Goal: Information Seeking & Learning: Learn about a topic

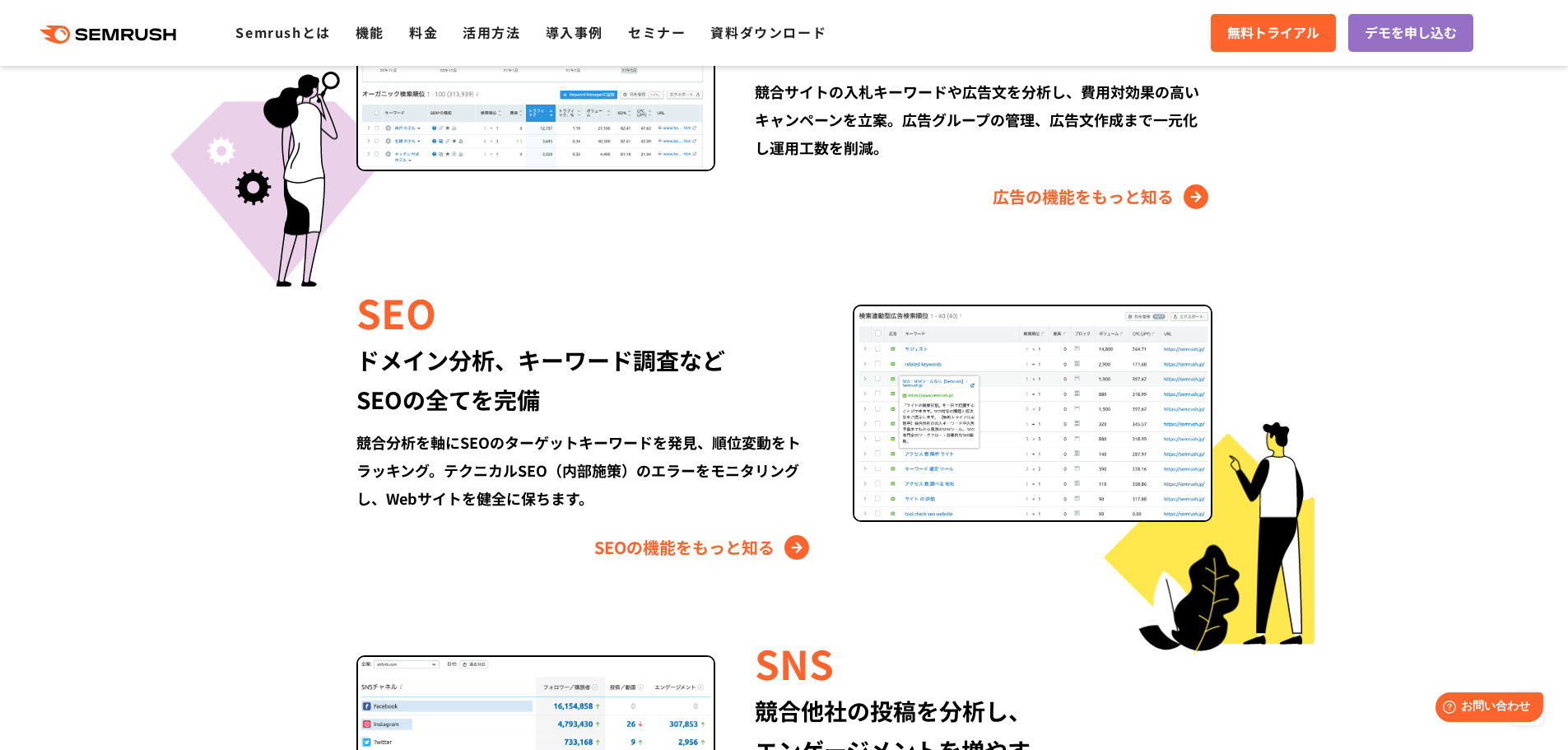
scroll to position [1482, 0]
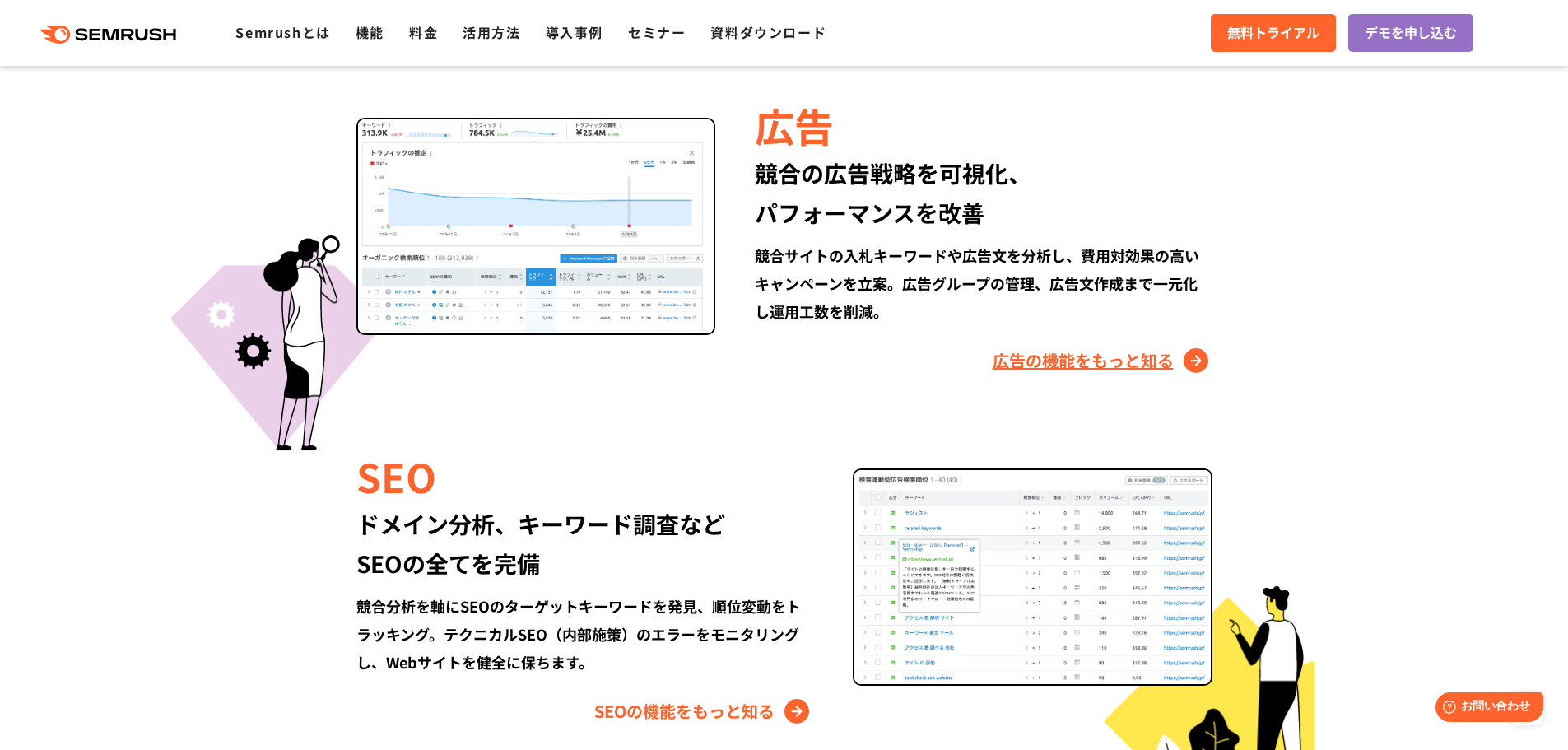
click at [1031, 353] on link "広告の機能をもっと知る" at bounding box center [1103, 360] width 220 height 27
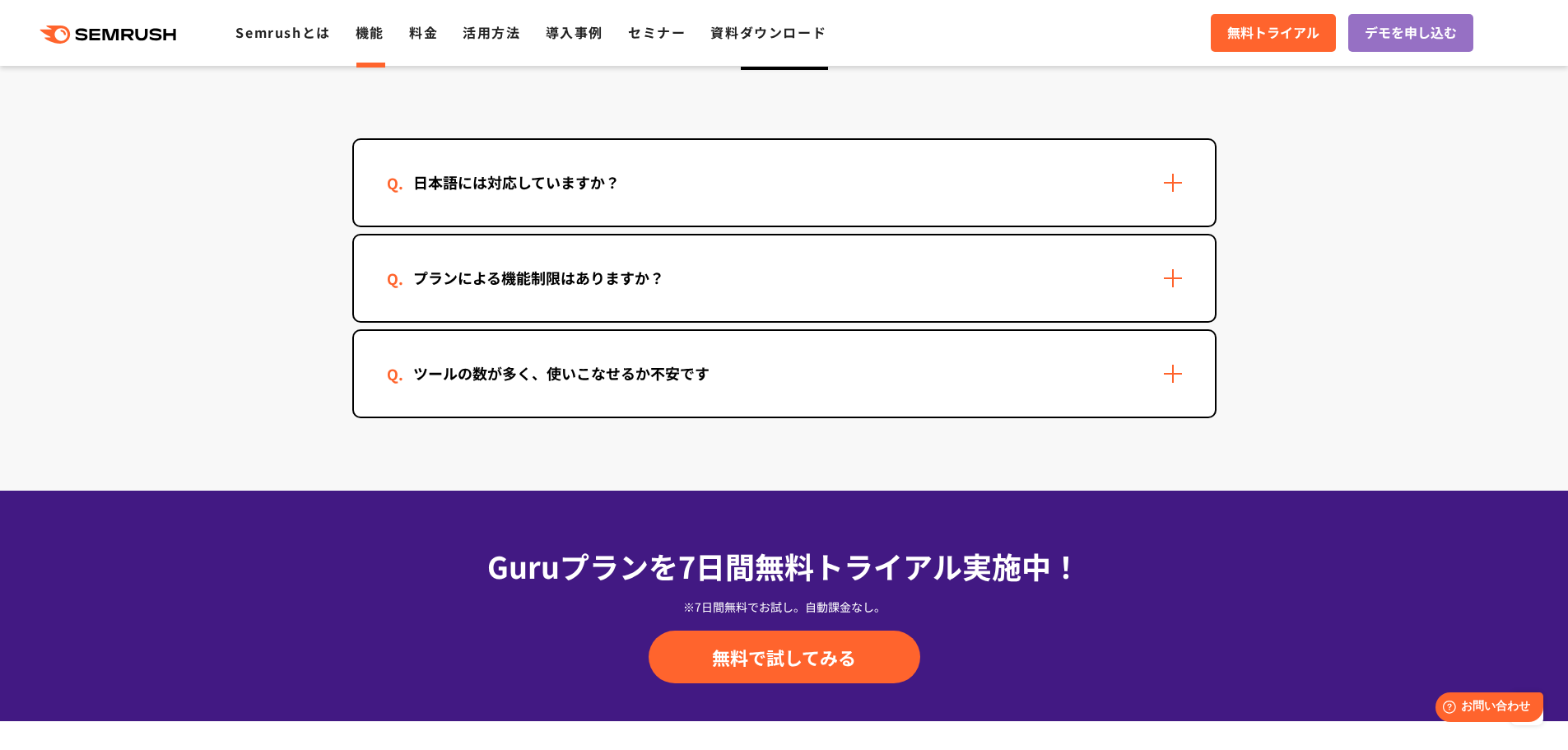
scroll to position [5007, 0]
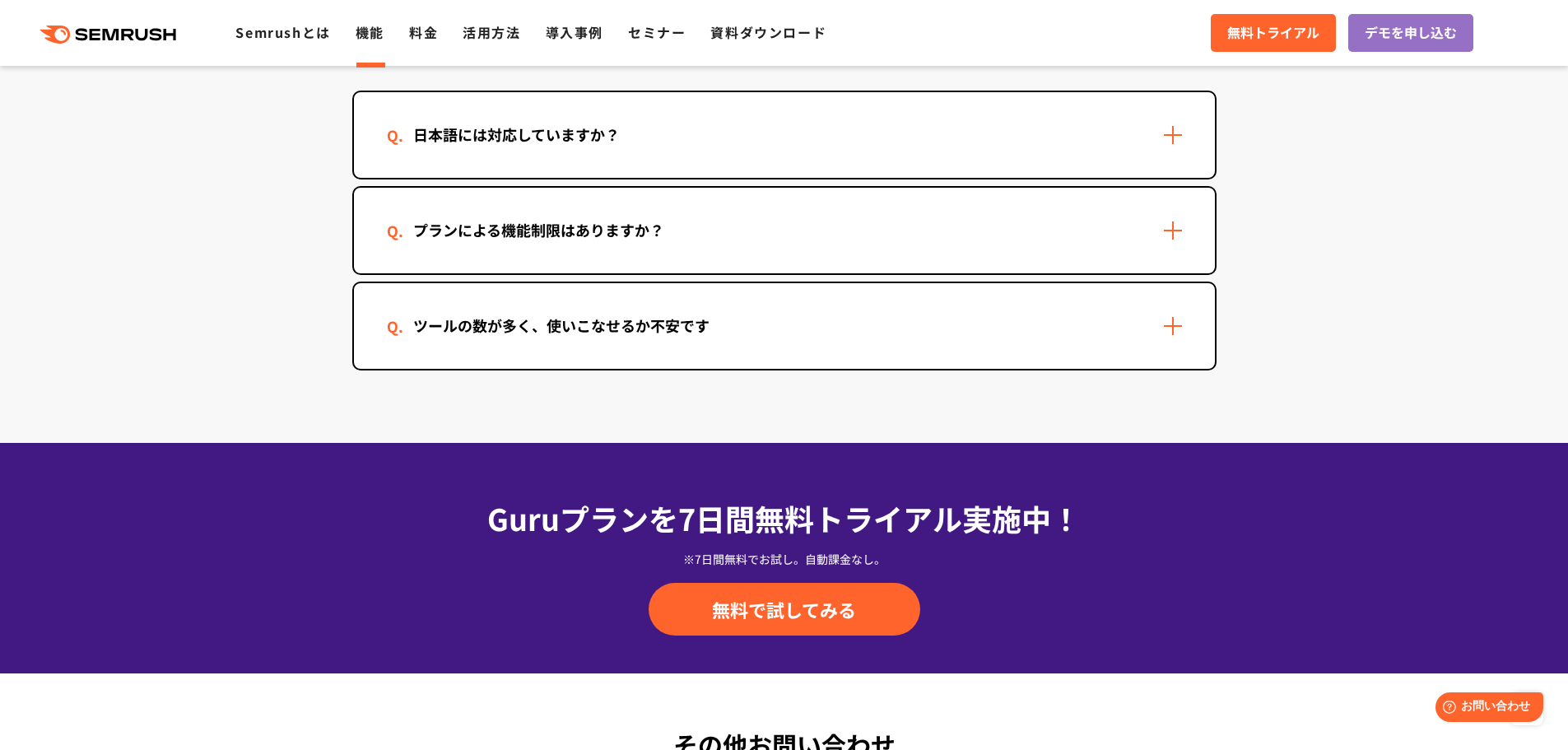
click at [880, 163] on div "日本語には対応していますか？" at bounding box center [784, 134] width 861 height 85
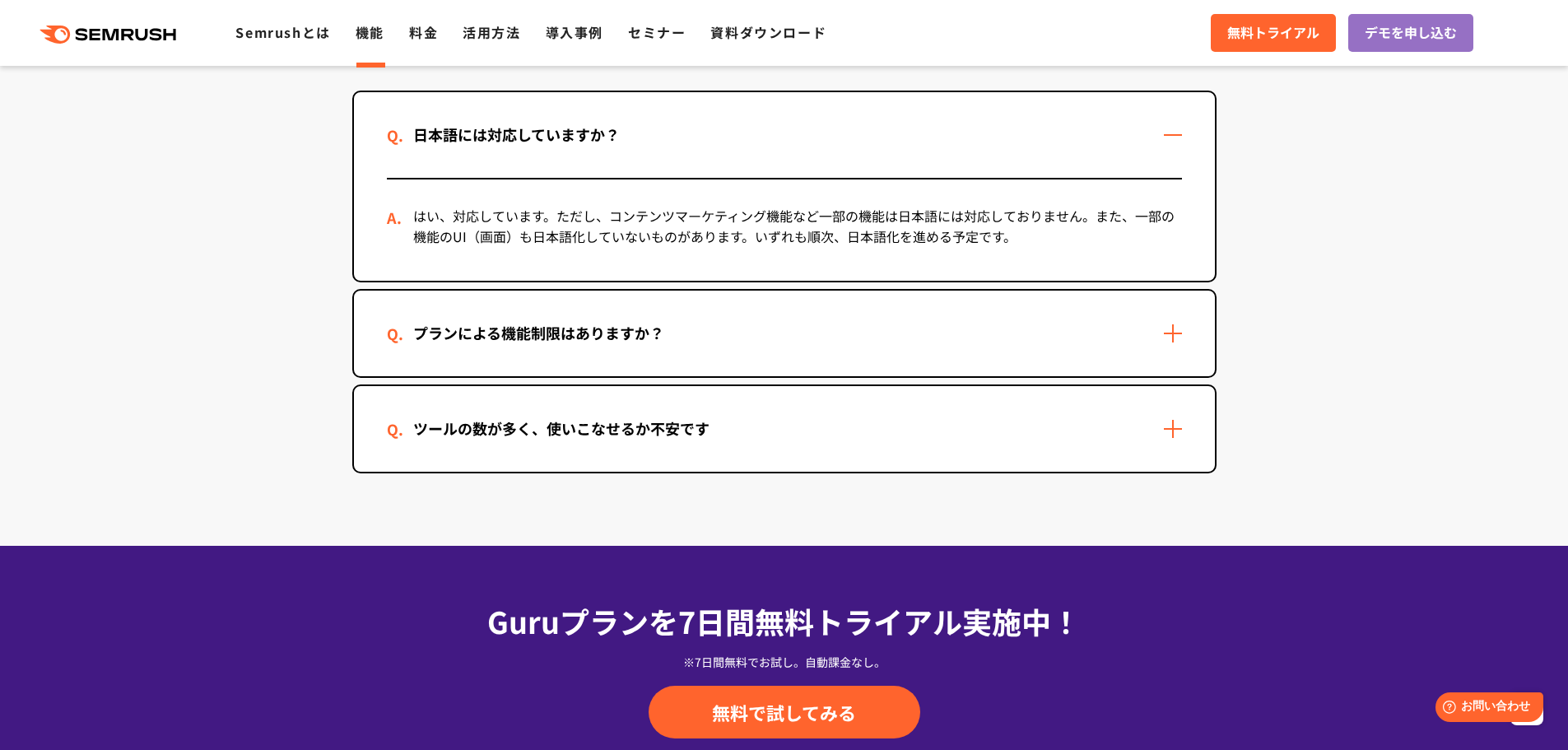
click at [659, 331] on div "プランによる機能制限はありますか？" at bounding box center [539, 333] width 303 height 24
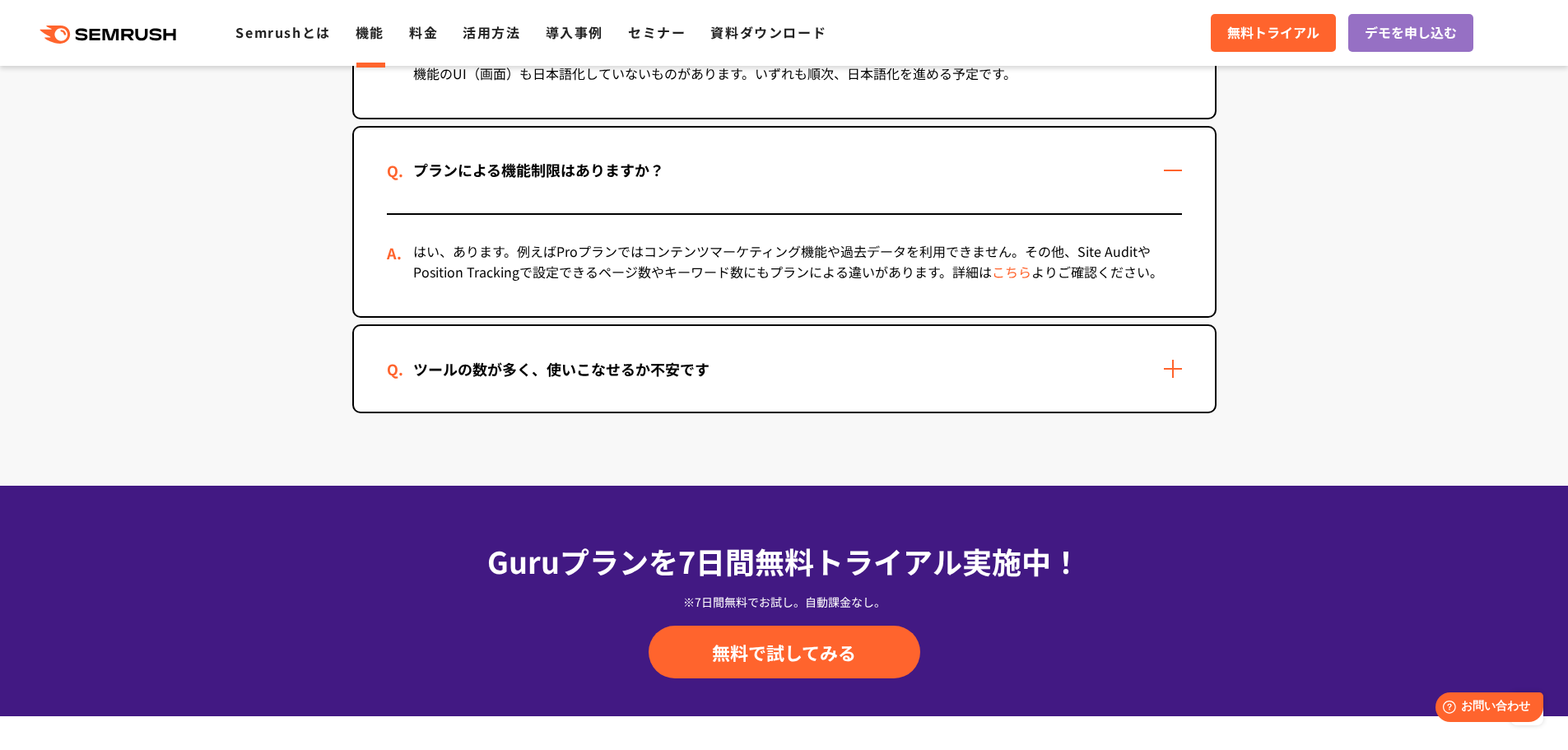
scroll to position [5172, 0]
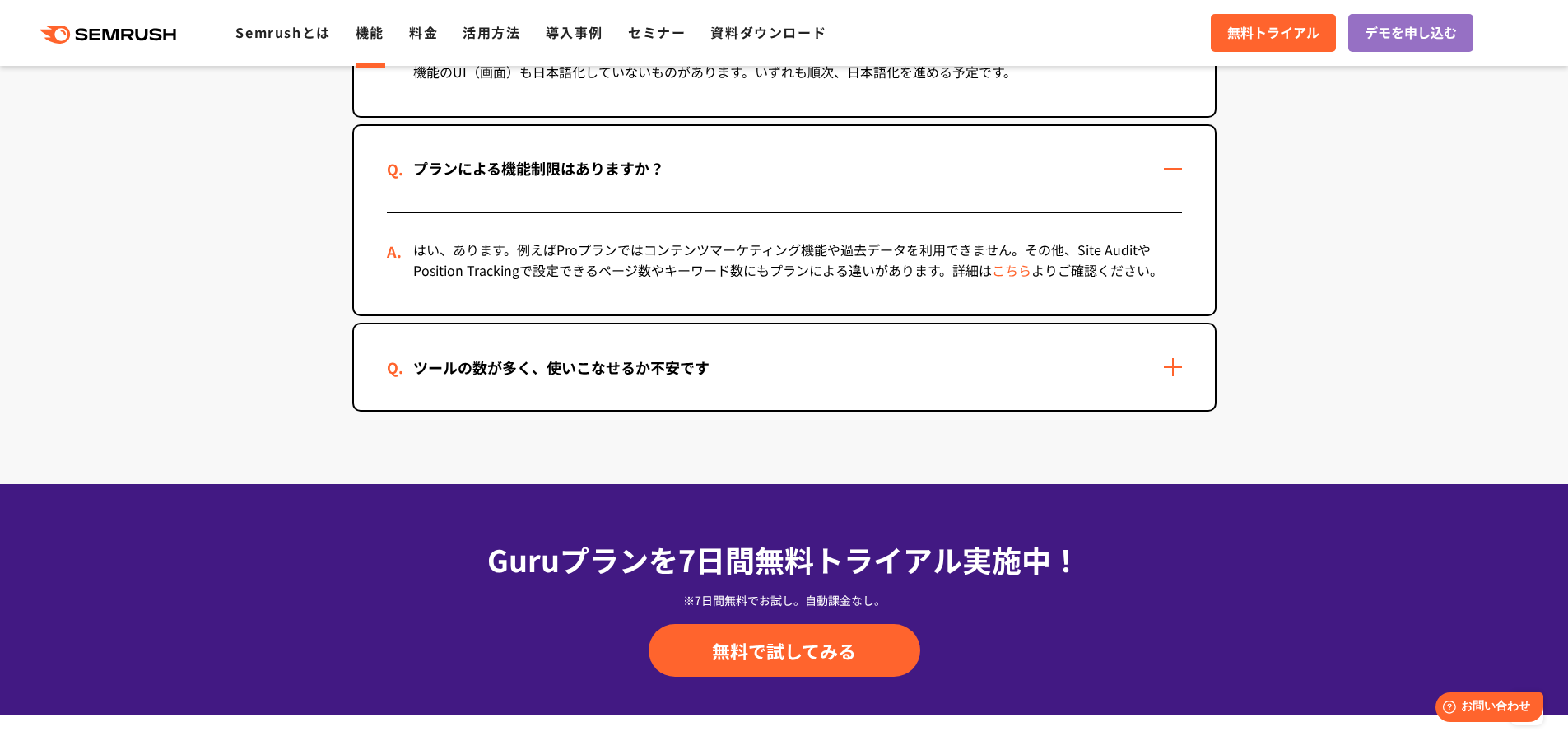
click at [518, 404] on div "ツールの数が多く、使いこなせるか不安です" at bounding box center [784, 366] width 861 height 85
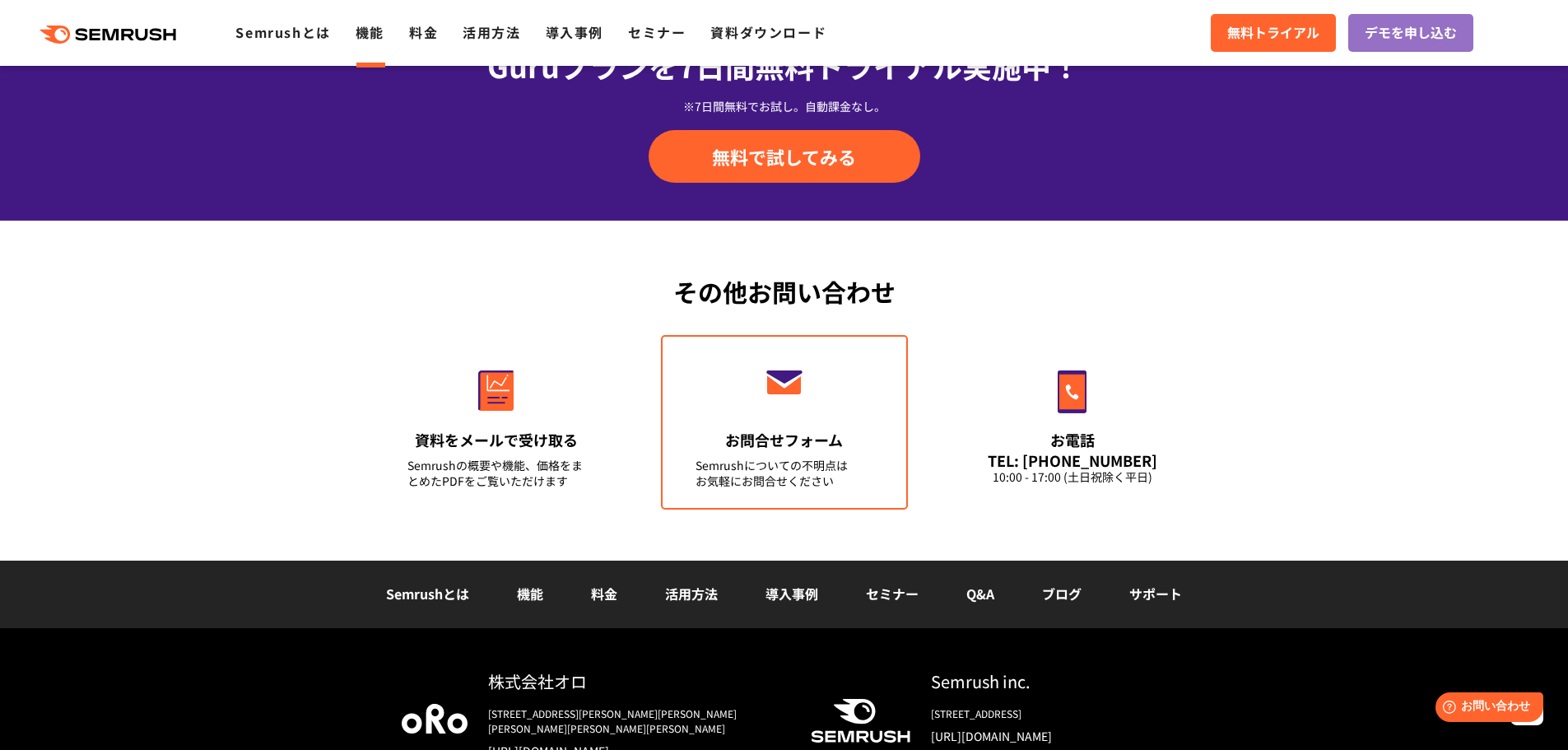
scroll to position [5604, 0]
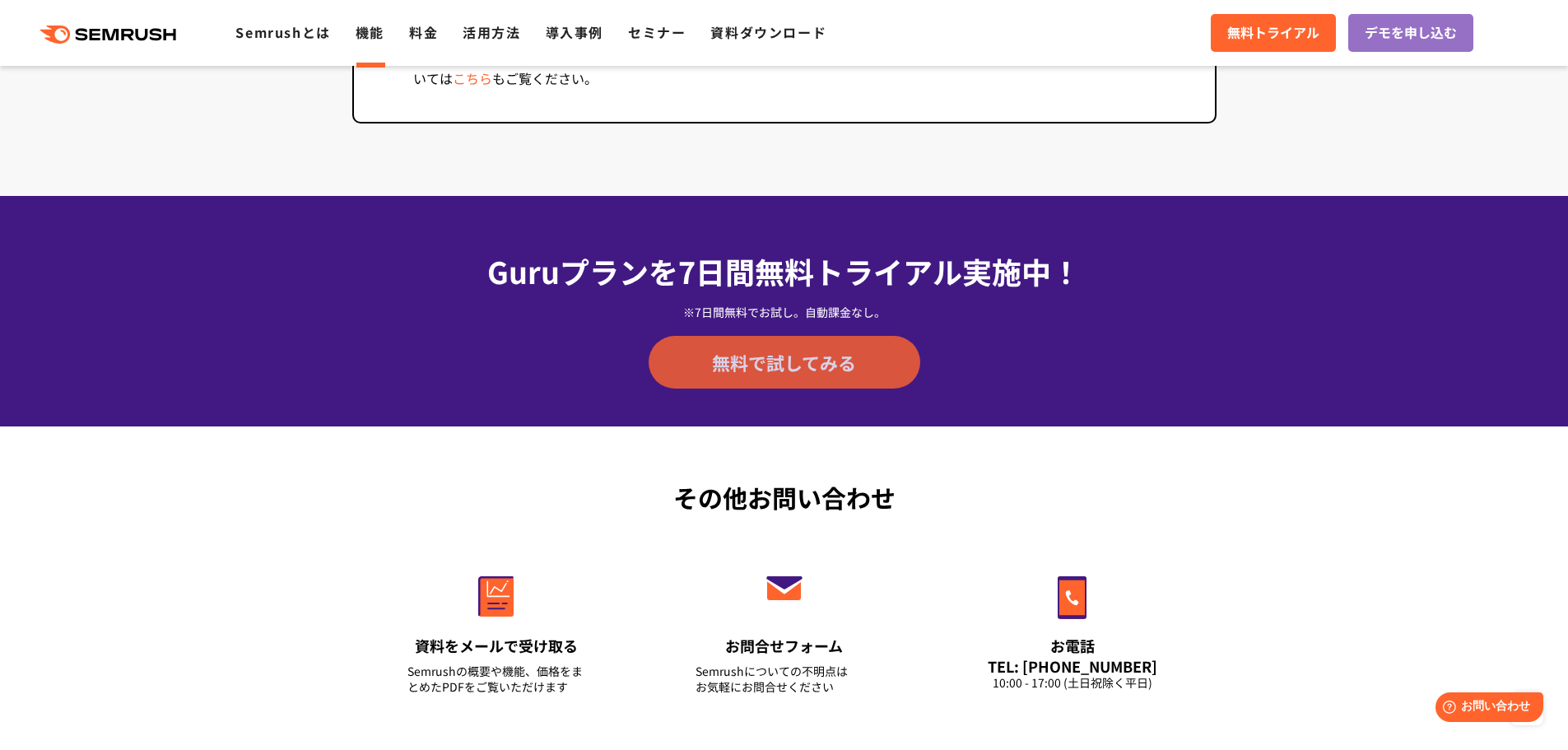
click at [714, 360] on span "無料で試してみる" at bounding box center [784, 362] width 144 height 25
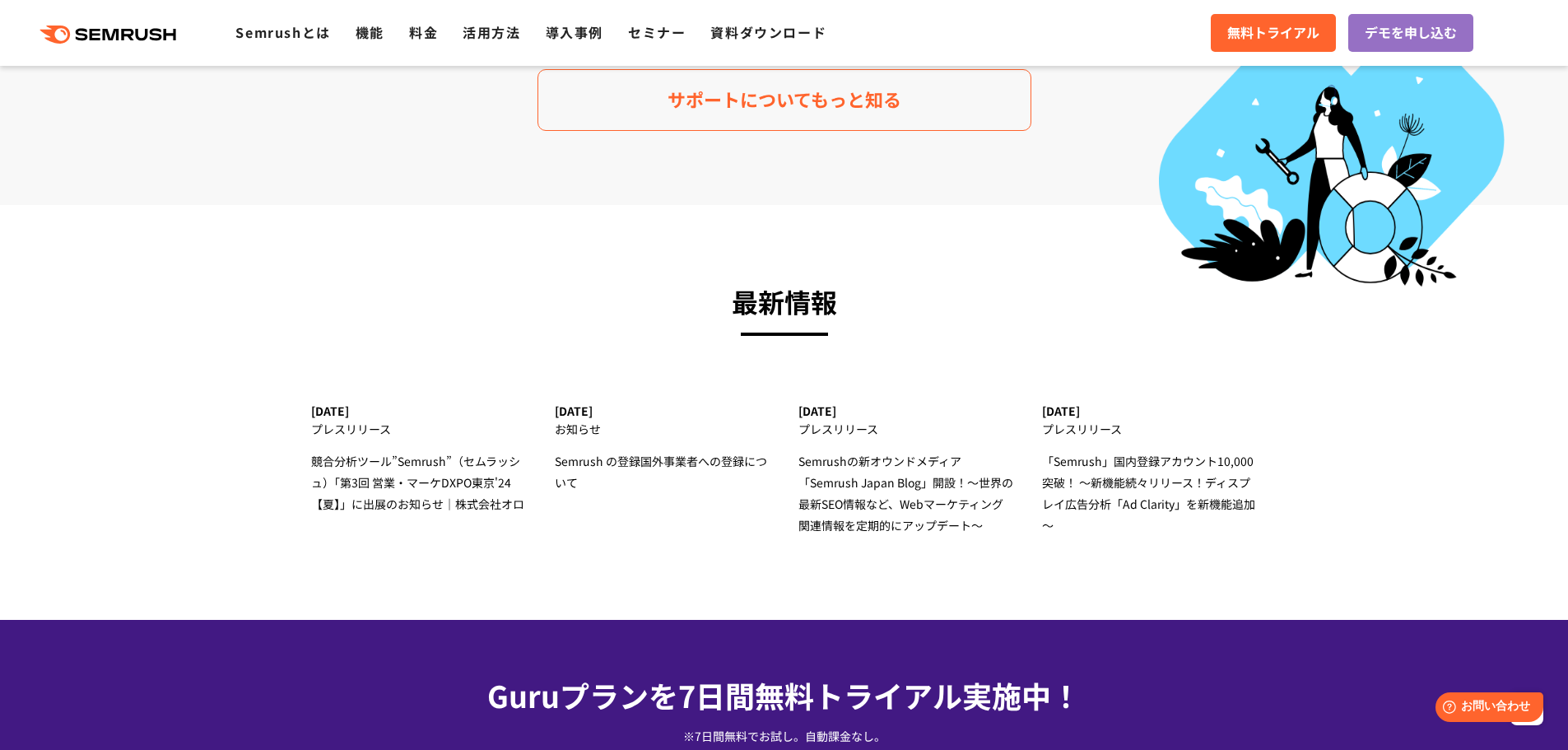
scroll to position [4947, 0]
